Goal: Check status

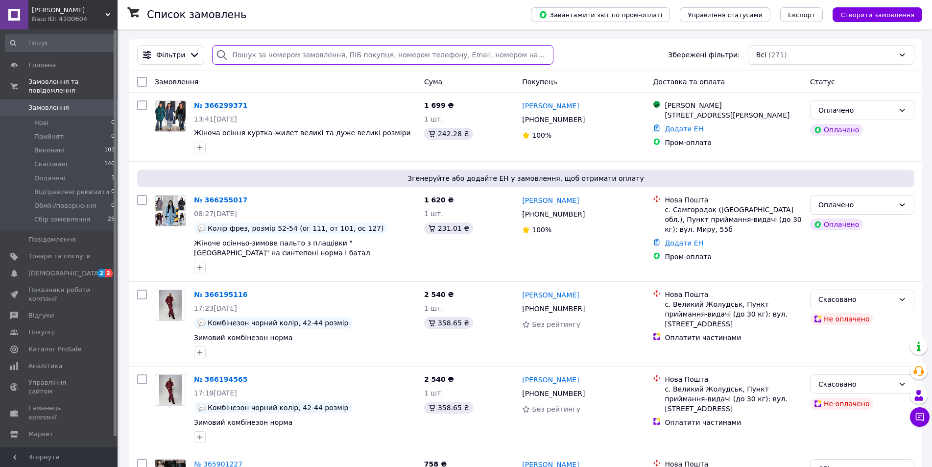
click at [272, 55] on input "search" at bounding box center [382, 55] width 341 height 20
paste input "20451266655755"
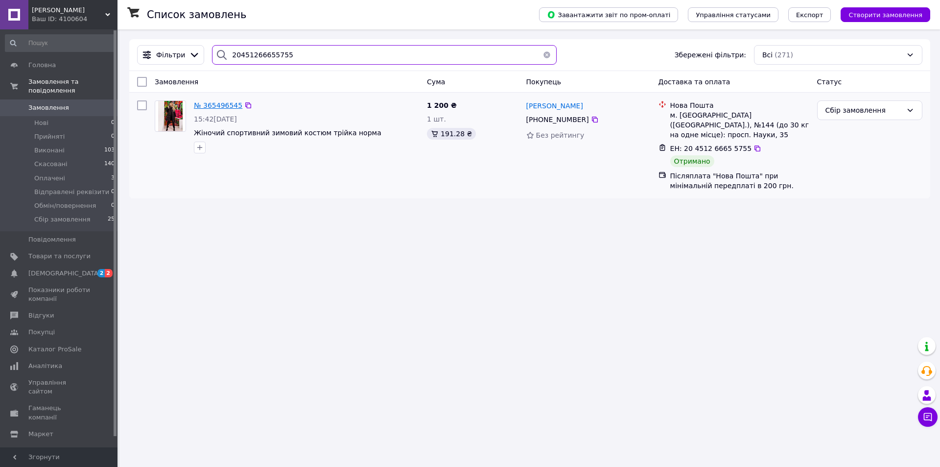
type input "20451266655755"
click at [222, 108] on span "№ 365496545" at bounding box center [218, 105] width 48 height 8
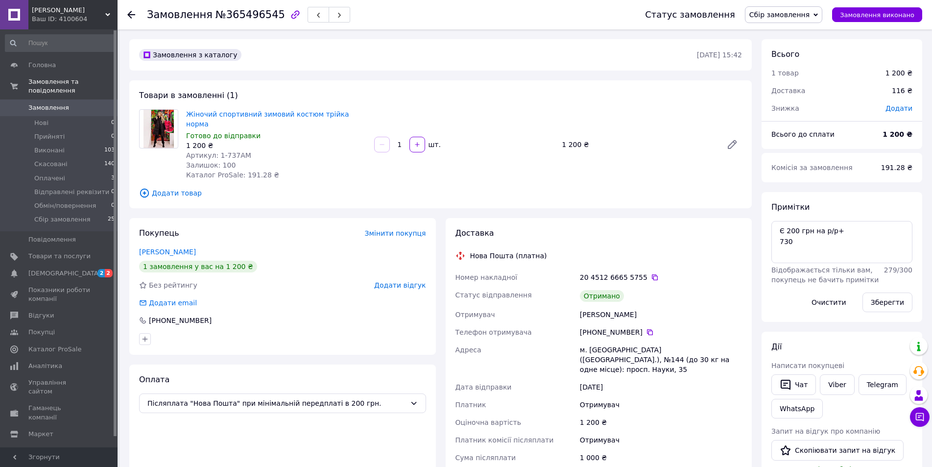
scroll to position [24, 0]
drag, startPoint x: 216, startPoint y: 142, endPoint x: 250, endPoint y: 142, distance: 33.8
click at [250, 150] on div "Артикул: 1-737АМ" at bounding box center [276, 155] width 180 height 10
copy span "1-737АМ"
click at [587, 306] on div "[PERSON_NAME]" at bounding box center [661, 315] width 166 height 18
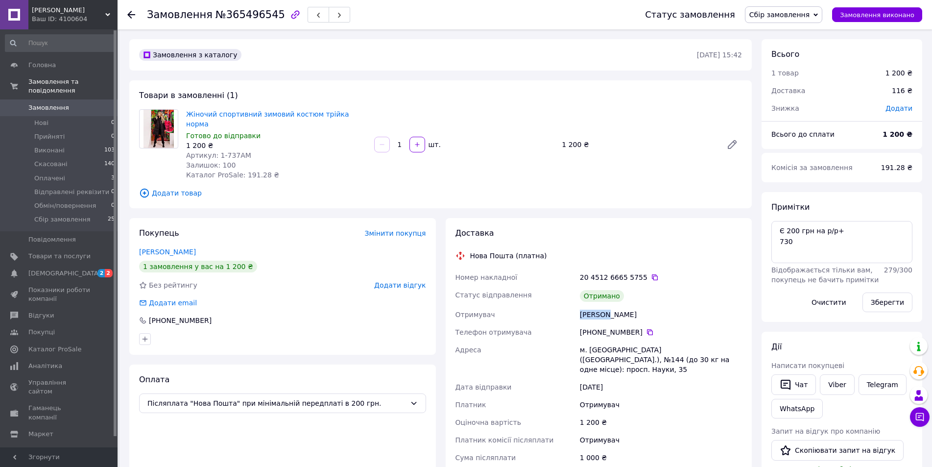
click at [587, 306] on div "[PERSON_NAME]" at bounding box center [661, 315] width 166 height 18
copy div "[PERSON_NAME]"
click at [618, 306] on div "[PERSON_NAME]" at bounding box center [661, 315] width 166 height 18
copy div "[PERSON_NAME]"
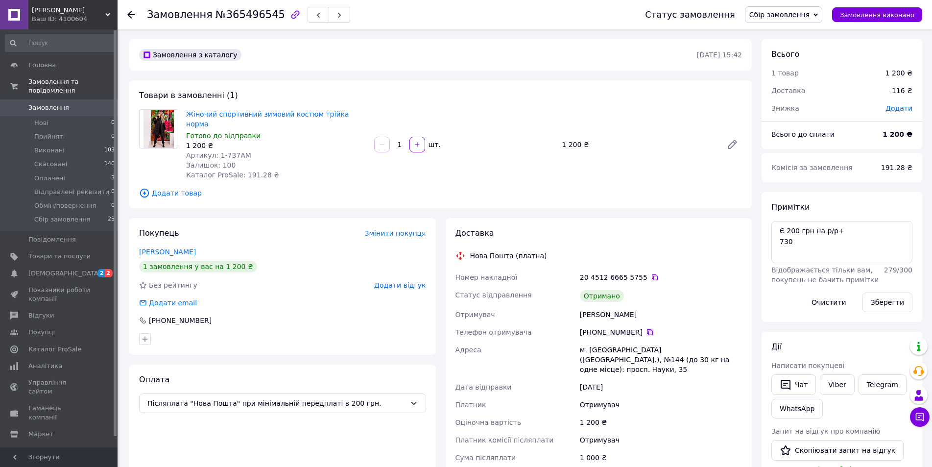
click at [646, 328] on icon at bounding box center [650, 332] width 8 height 8
click at [651, 273] on icon at bounding box center [655, 277] width 8 height 8
click at [802, 242] on textarea "Є 200 грн на р/р+ 730" at bounding box center [841, 242] width 141 height 42
type textarea "Є 200 грн на р/р+ 730 чек+"
click at [876, 289] on div "Зберегти" at bounding box center [887, 301] width 58 height 27
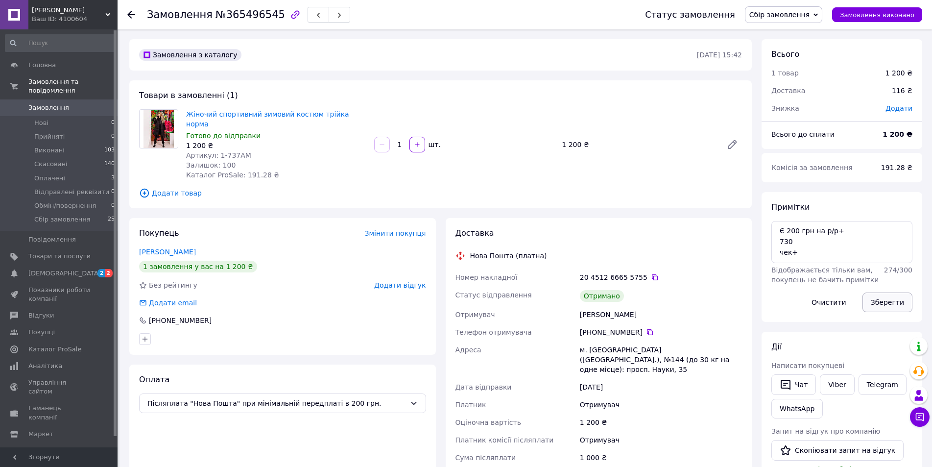
click at [879, 303] on button "Зберегти" at bounding box center [887, 302] width 50 height 20
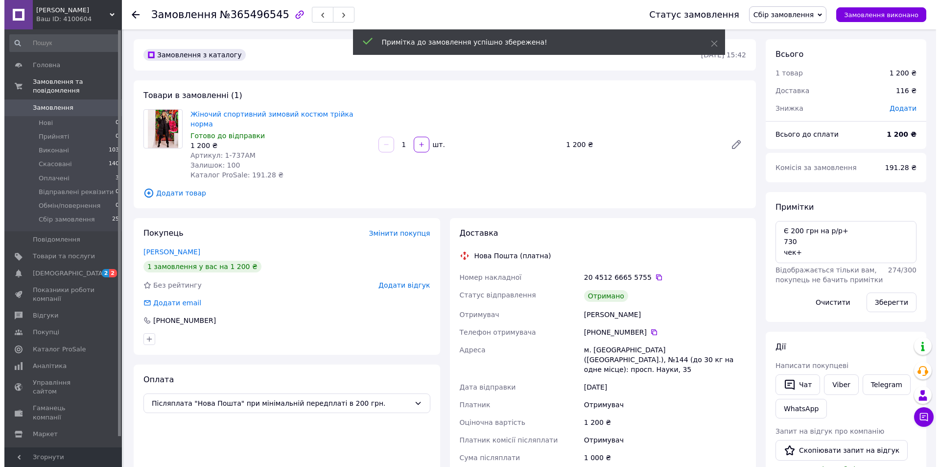
scroll to position [47, 0]
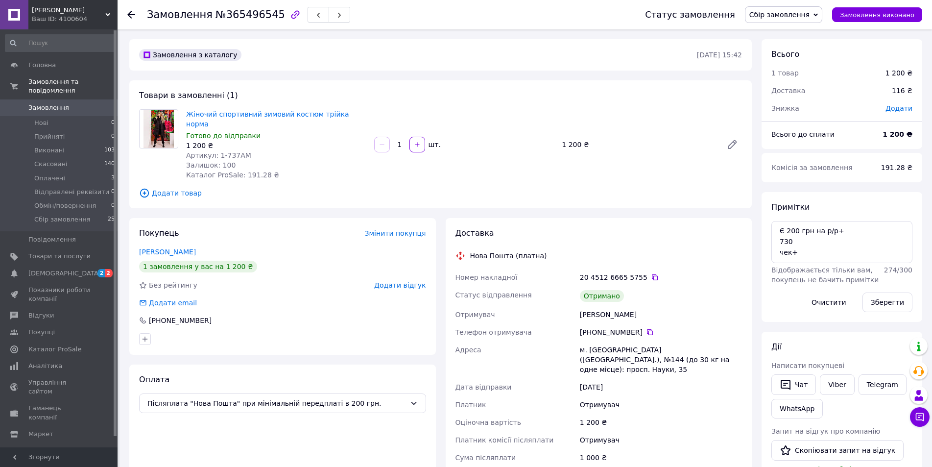
click at [133, 15] on use at bounding box center [131, 15] width 8 height 8
